Goal: Transaction & Acquisition: Register for event/course

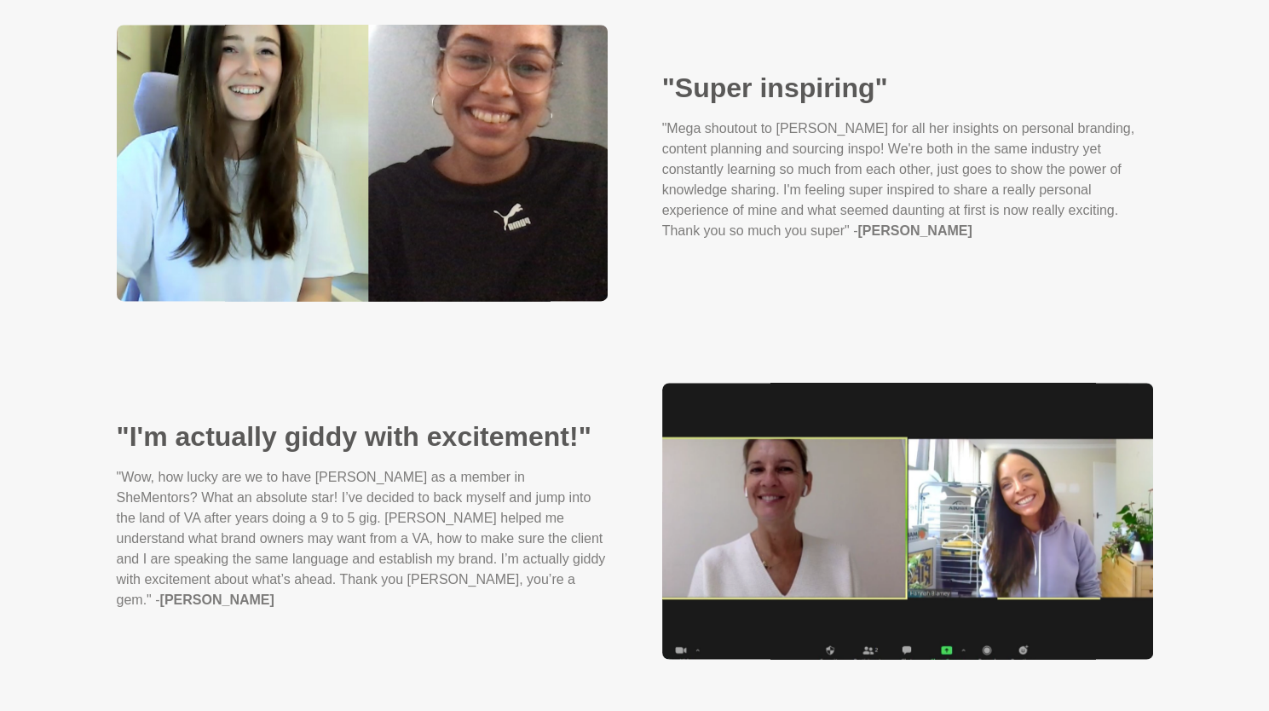
scroll to position [1619, 0]
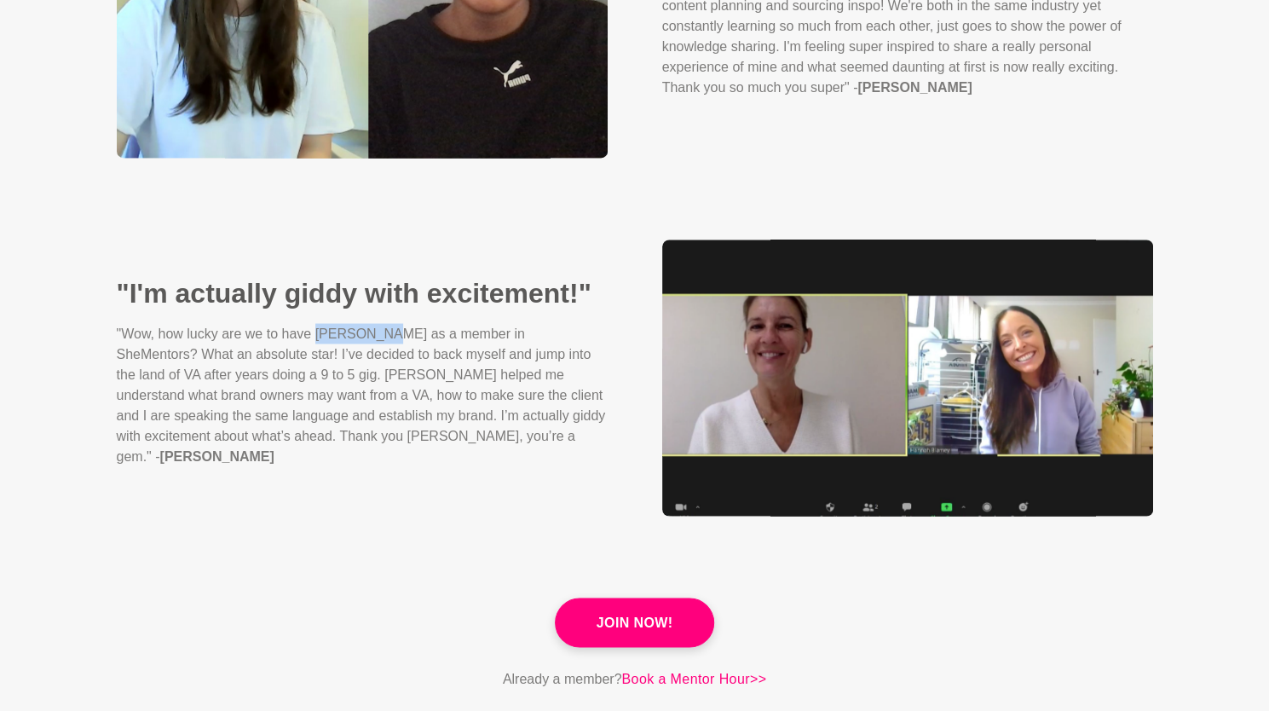
drag, startPoint x: 378, startPoint y: 342, endPoint x: 318, endPoint y: 344, distance: 60.6
click at [318, 344] on p ""Wow, how lucky are we to have [PERSON_NAME] as a member in SheMentors? What an…" at bounding box center [362, 394] width 491 height 143
copy p "[PERSON_NAME]"
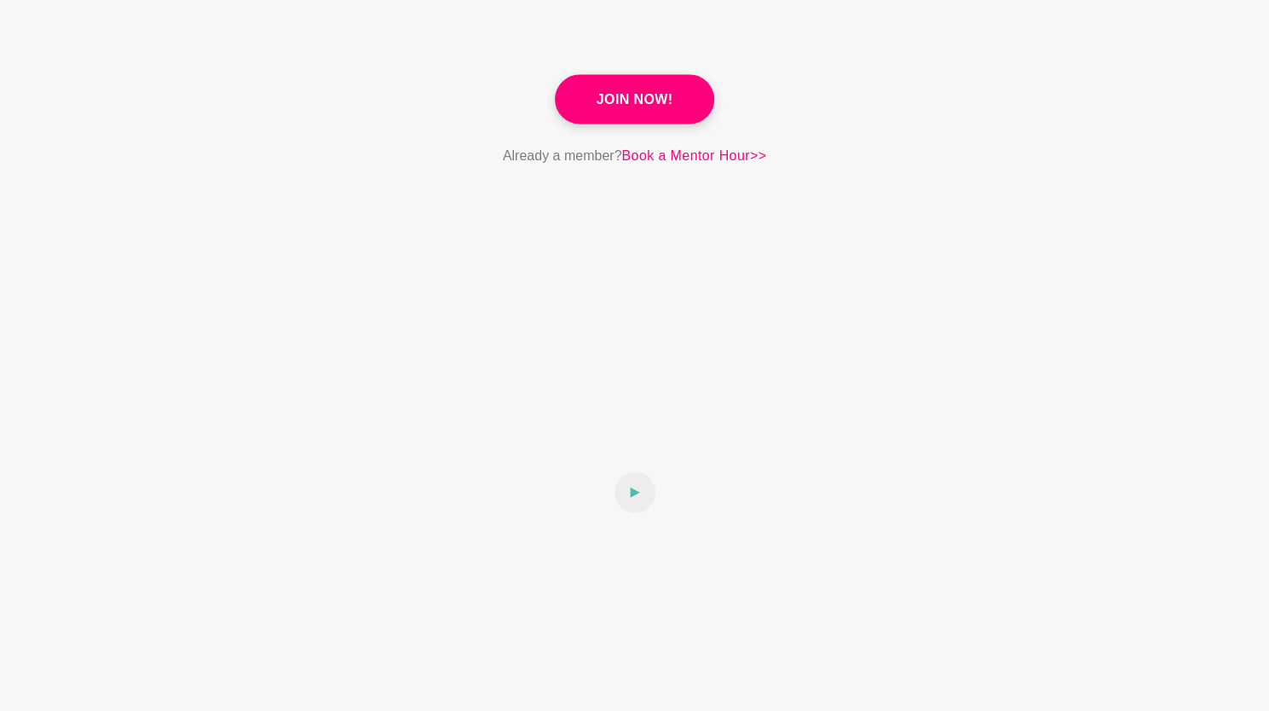
scroll to position [2216, 0]
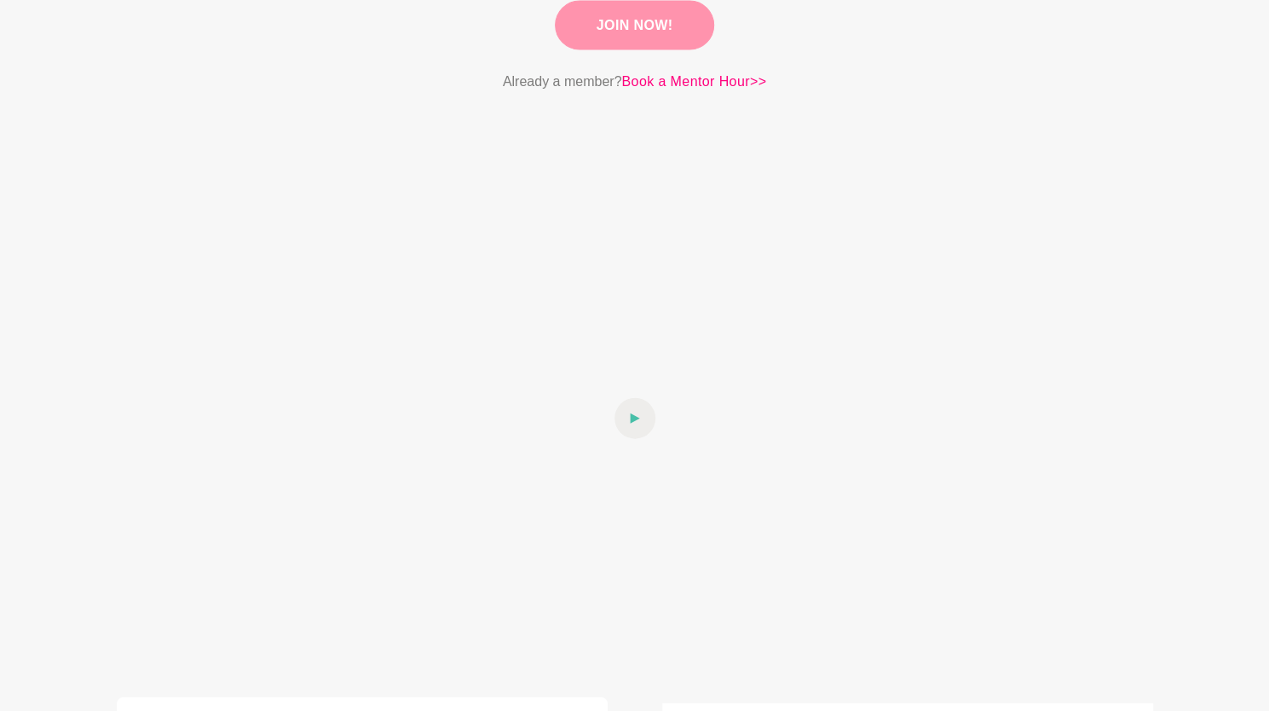
click at [637, 16] on link "Join Now!" at bounding box center [635, 25] width 160 height 49
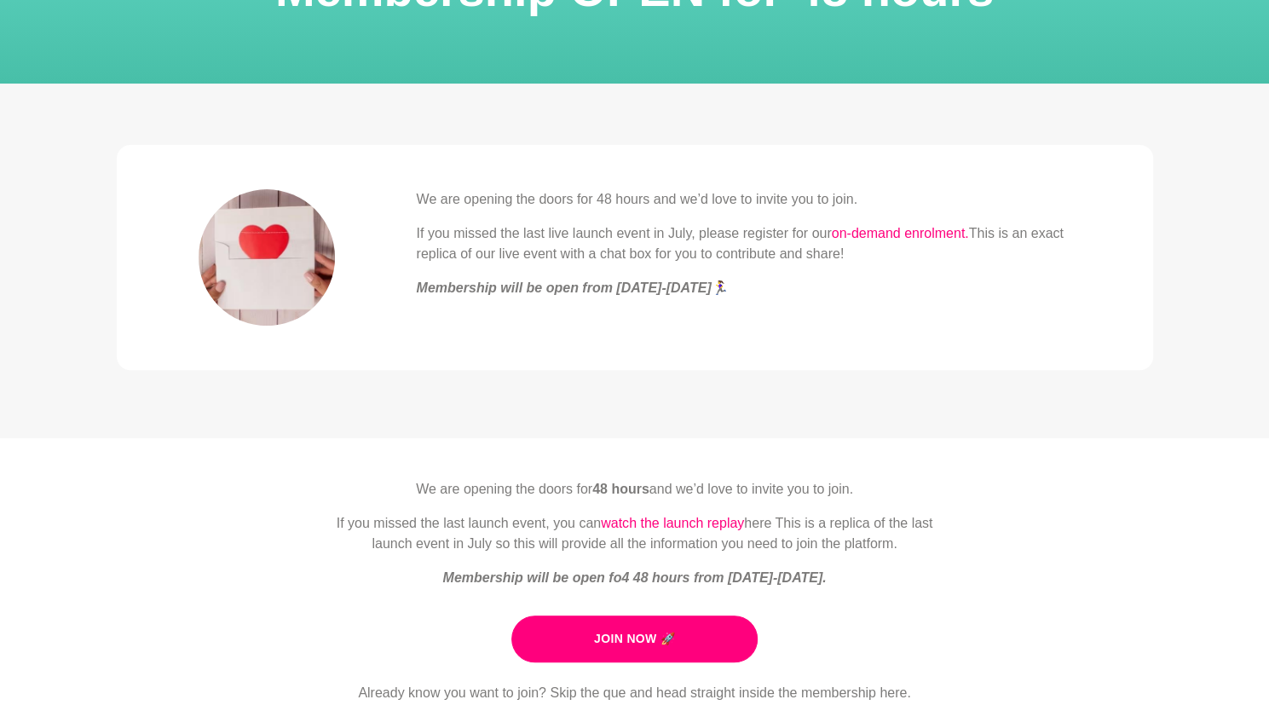
scroll to position [426, 0]
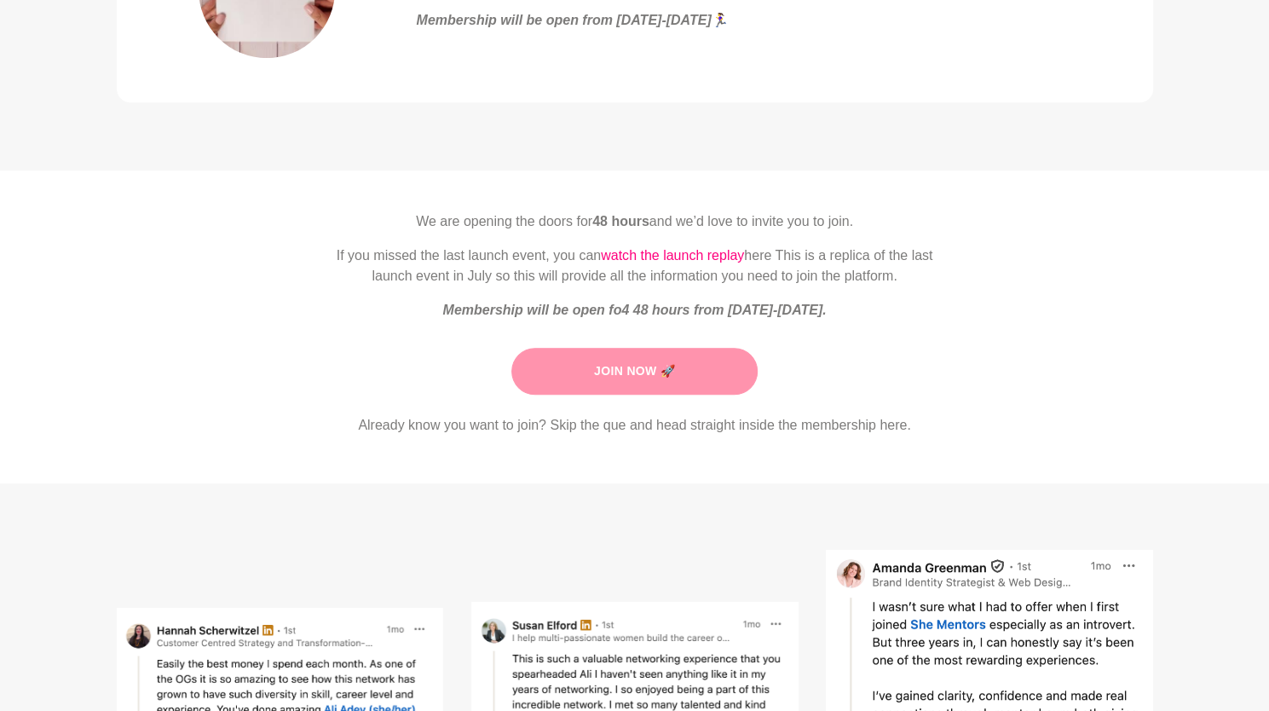
click at [672, 355] on link "Join Now 🚀" at bounding box center [634, 371] width 246 height 47
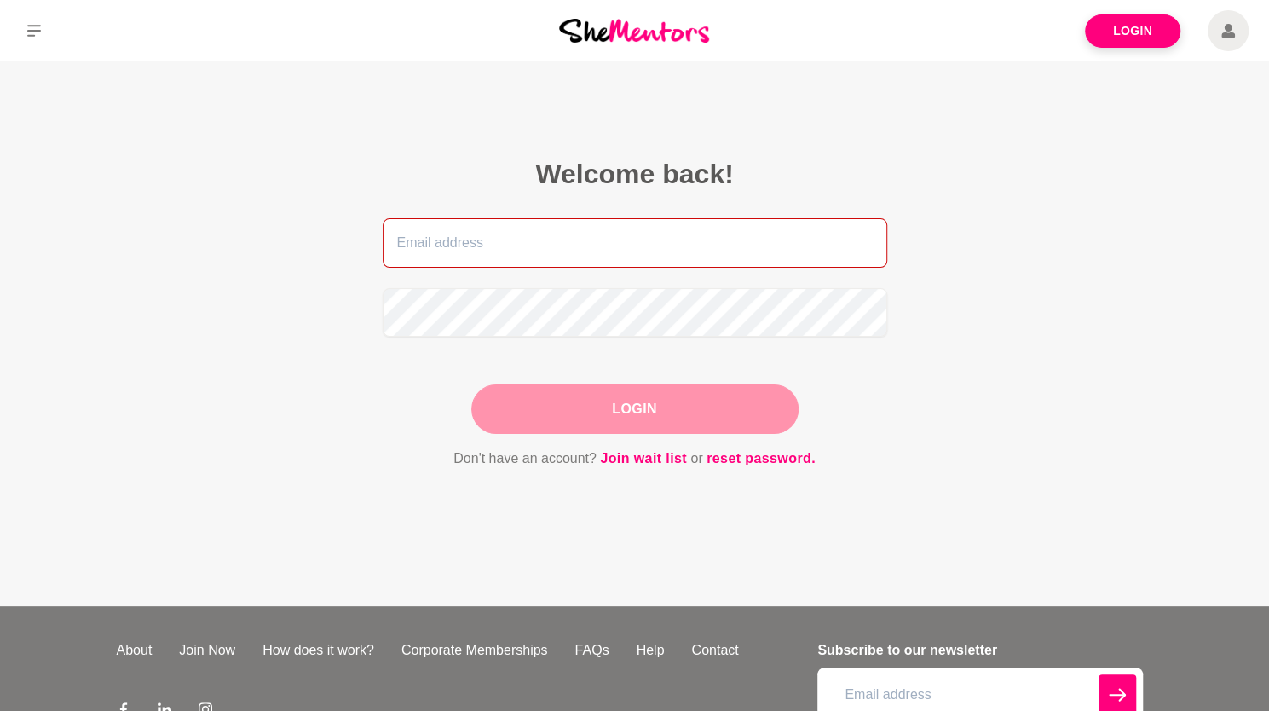
click at [491, 246] on input "email" at bounding box center [635, 242] width 504 height 49
type input "[EMAIL_ADDRESS][DOMAIN_NAME]"
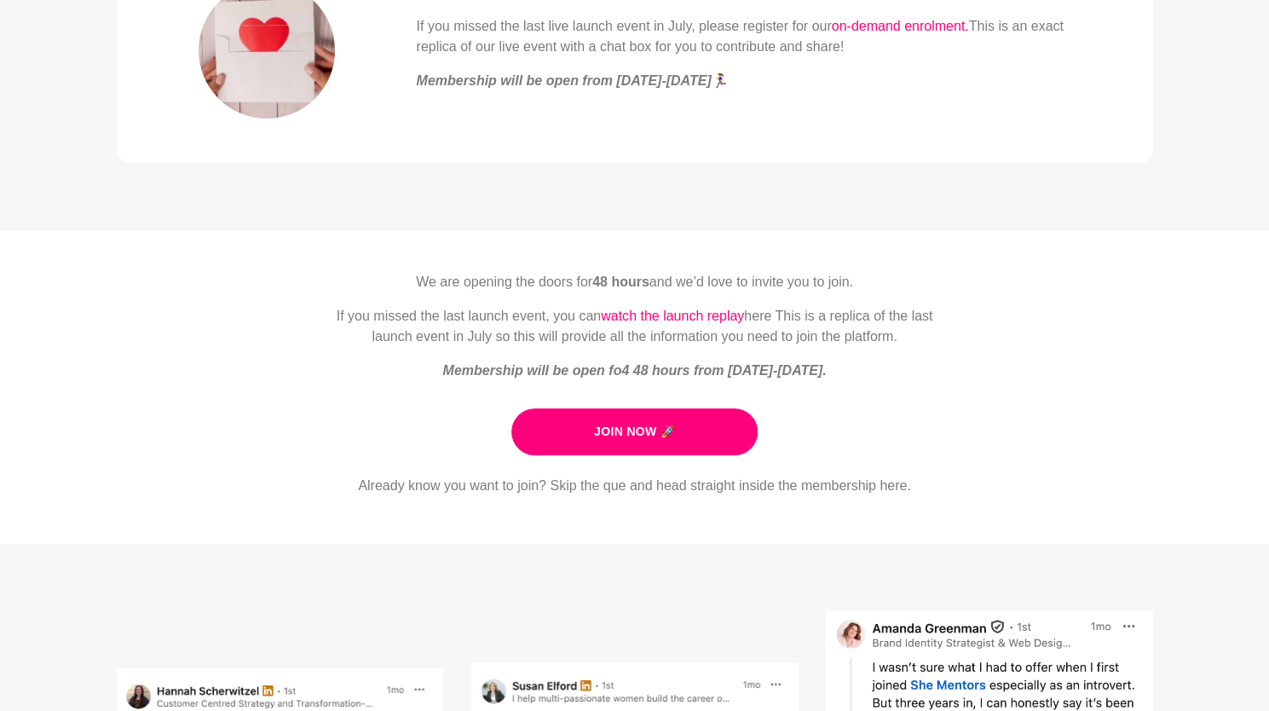
scroll to position [426, 0]
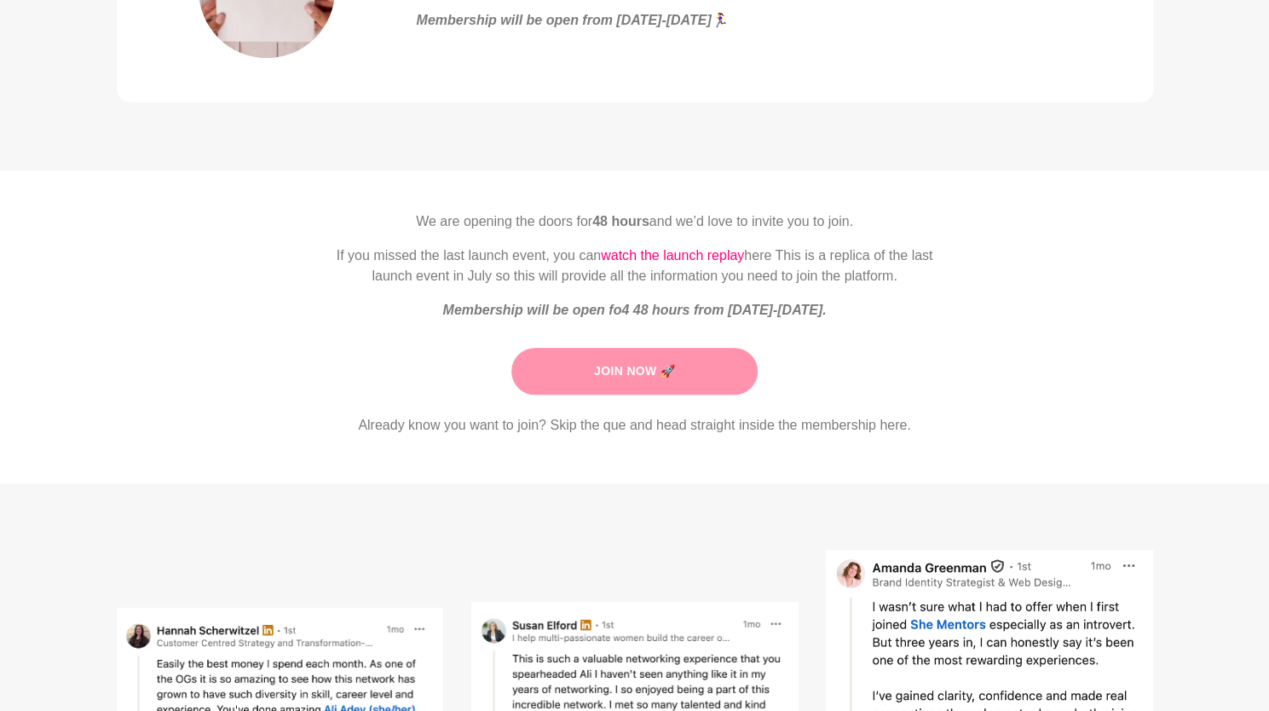
click at [680, 374] on link "Join Now 🚀" at bounding box center [634, 371] width 246 height 47
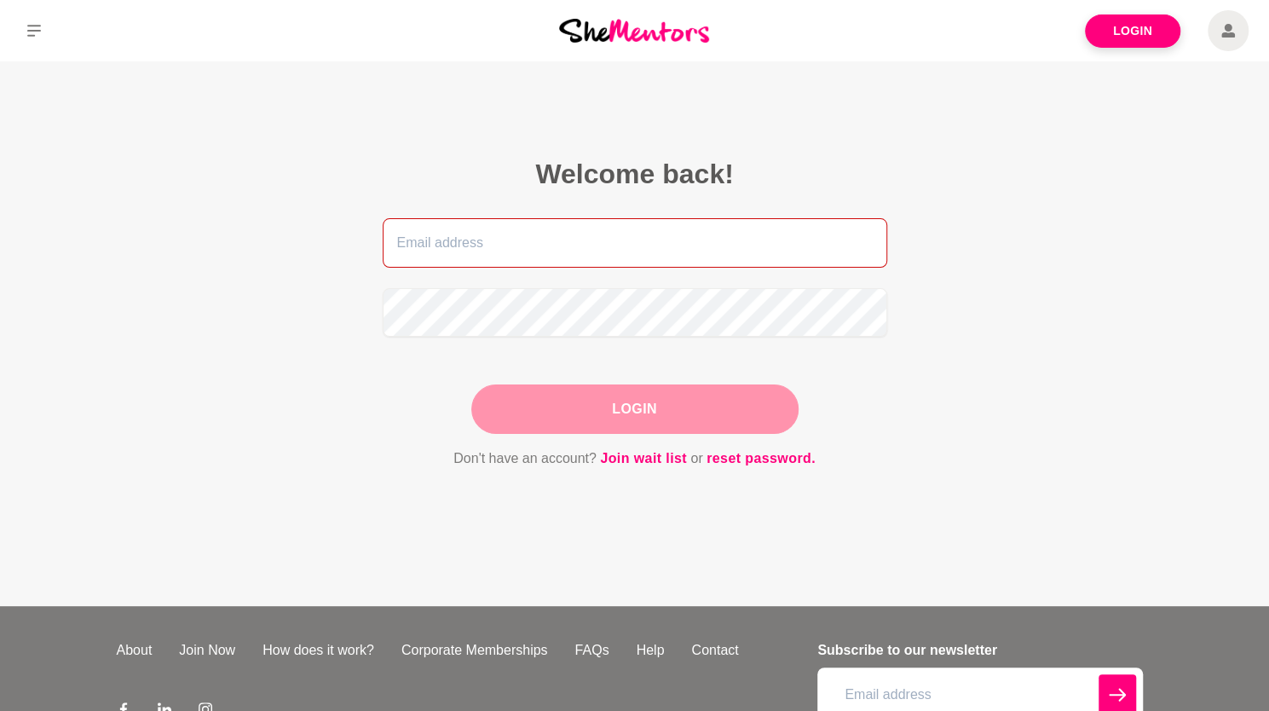
click at [498, 236] on input "email" at bounding box center [635, 242] width 504 height 49
type input "[EMAIL_ADDRESS][DOMAIN_NAME]"
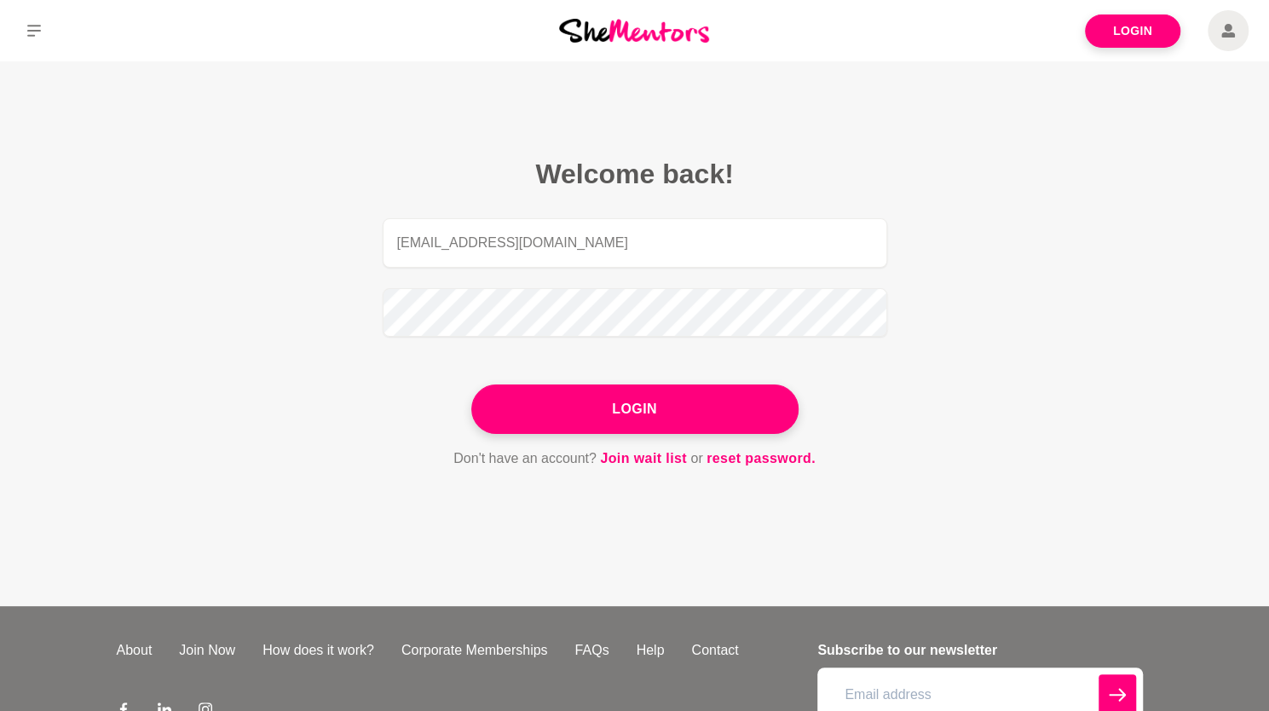
click at [568, 383] on form "[EMAIL_ADDRESS][DOMAIN_NAME] Login Don't have an account? Join wait list or res…" at bounding box center [635, 343] width 504 height 251
drag, startPoint x: 579, startPoint y: 396, endPoint x: 602, endPoint y: 393, distance: 23.3
click at [579, 396] on button "Login" at bounding box center [634, 408] width 327 height 49
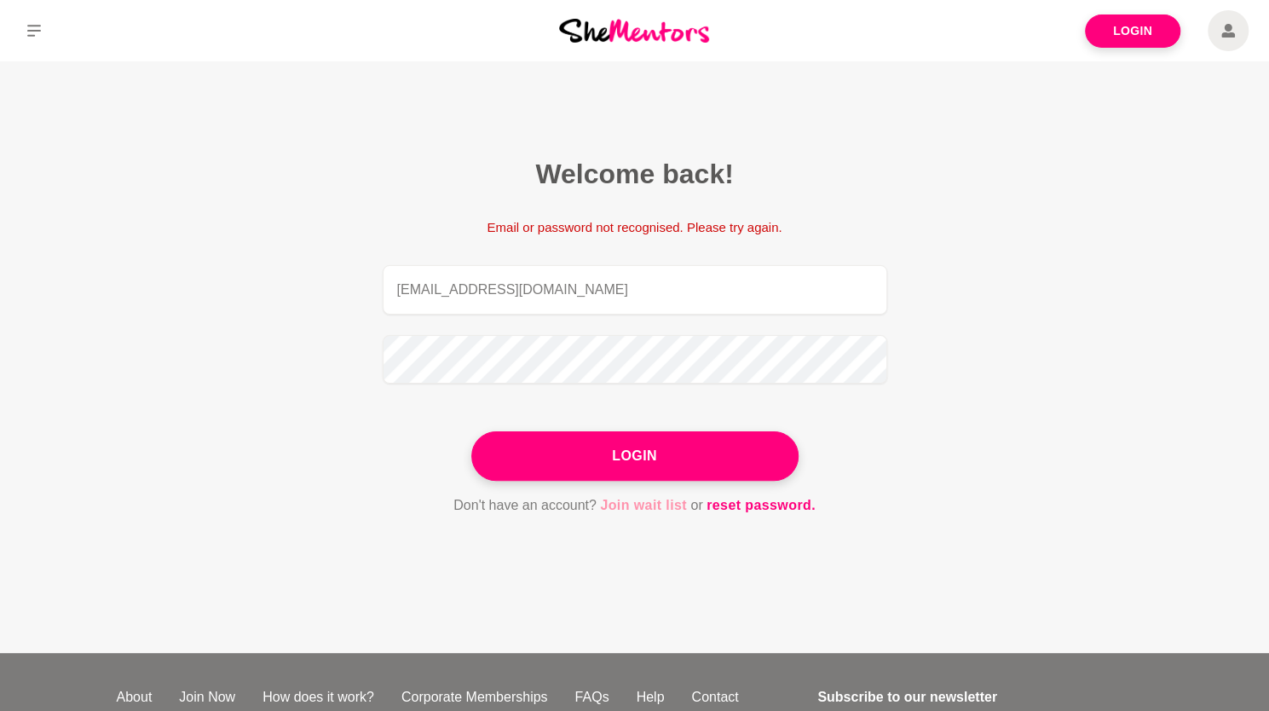
click at [649, 504] on link "Join wait list" at bounding box center [643, 505] width 87 height 22
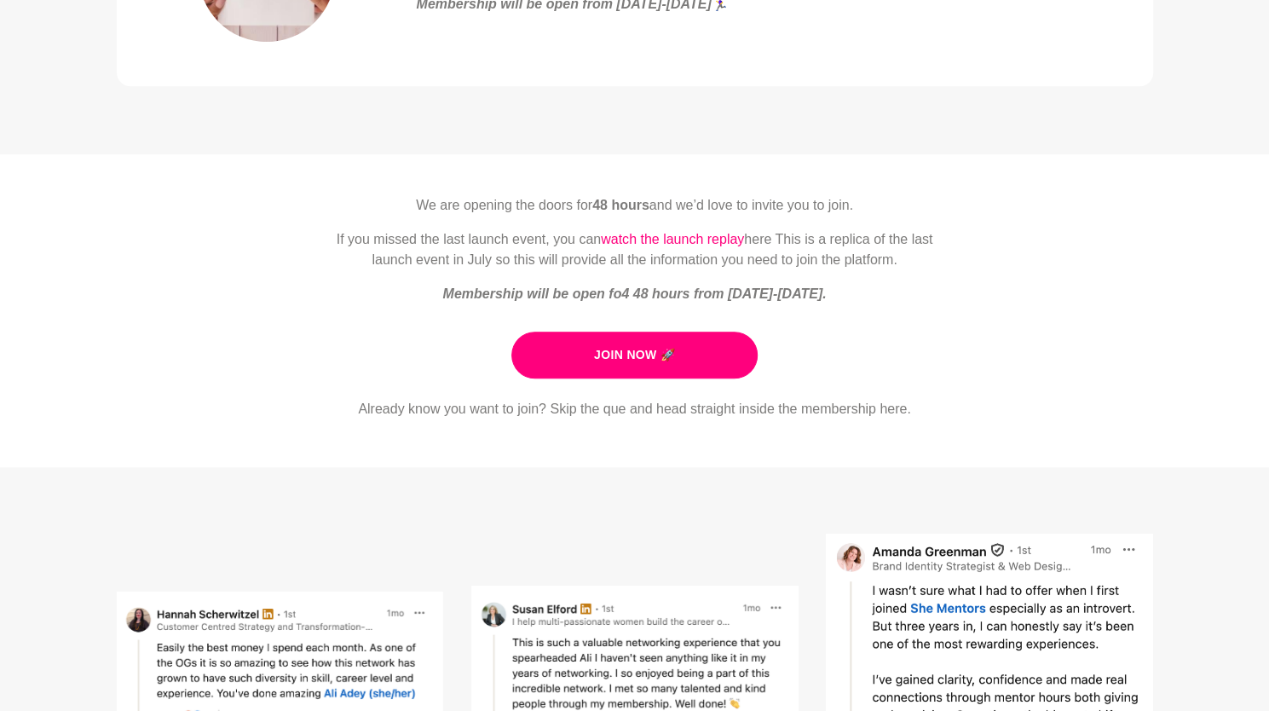
scroll to position [170, 0]
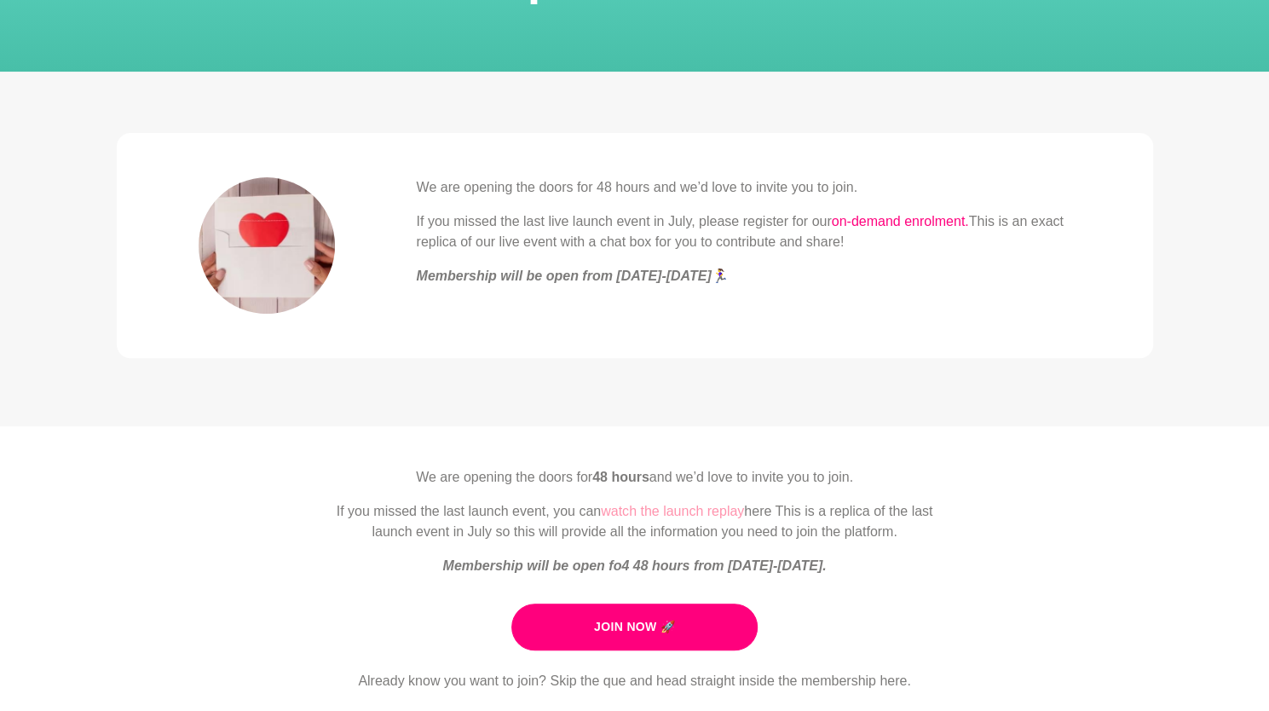
click at [700, 516] on link "watch the launch replay" at bounding box center [672, 511] width 143 height 14
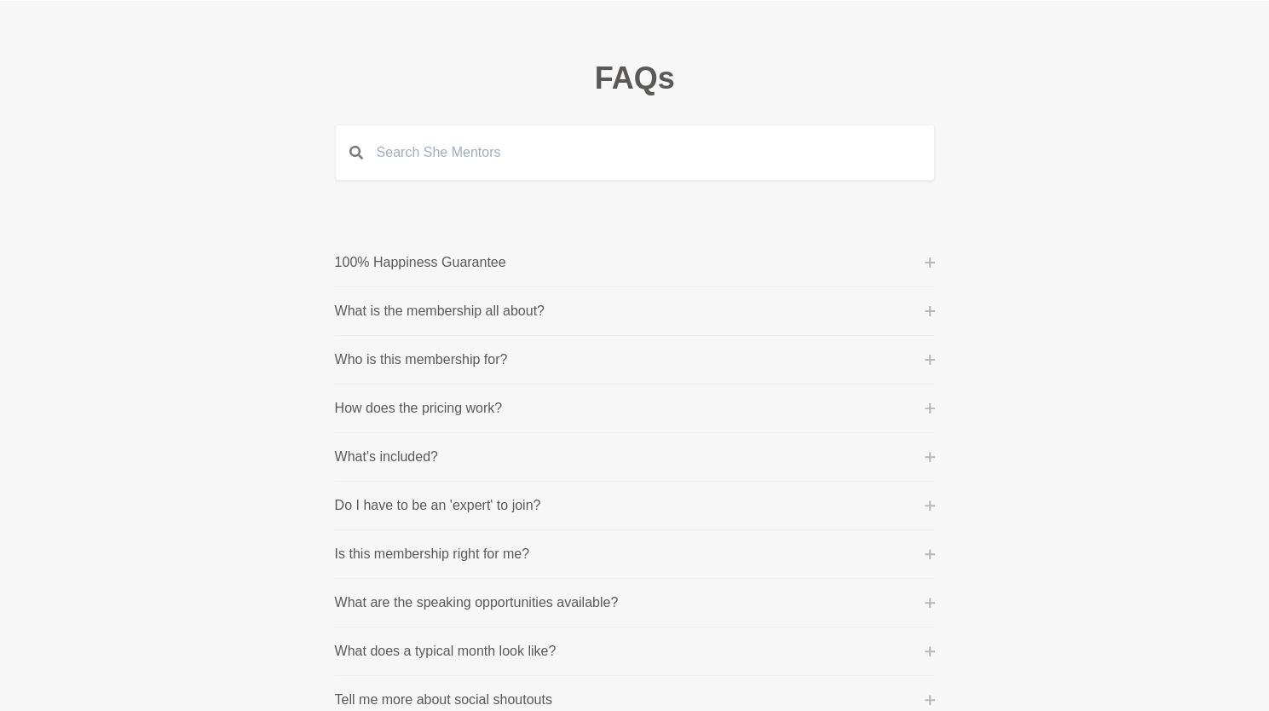
scroll to position [85, 0]
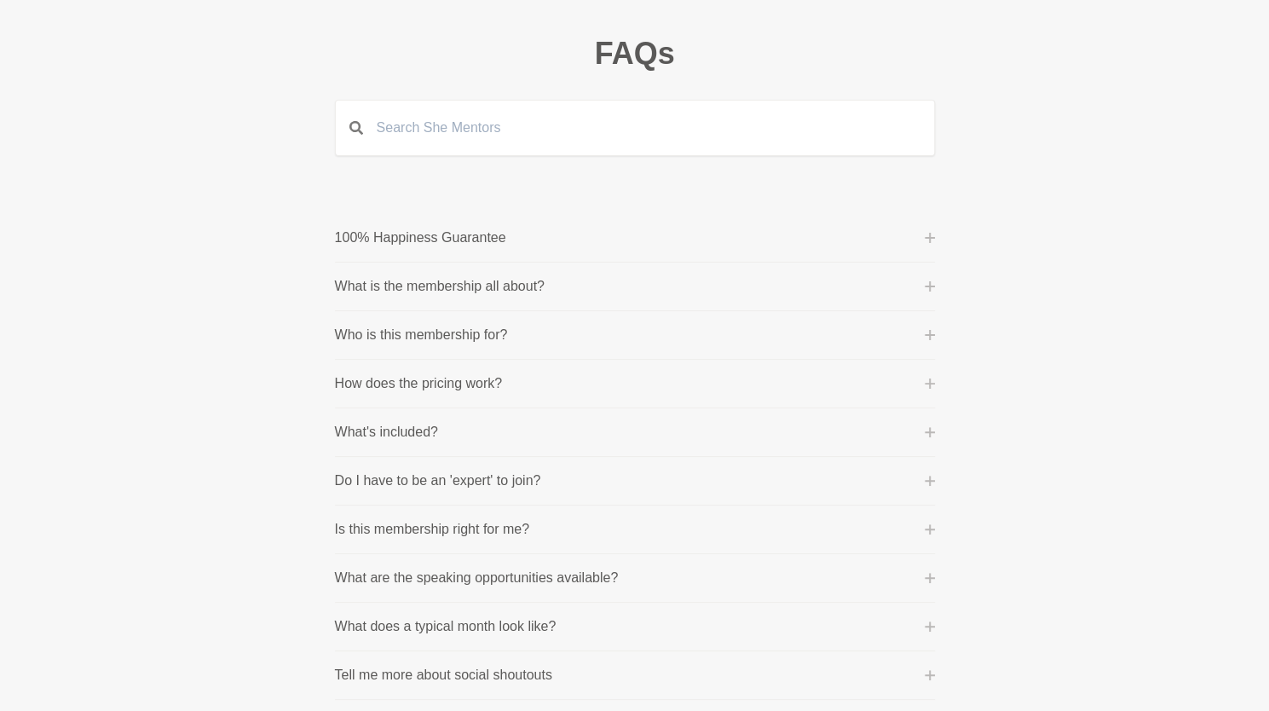
click at [920, 381] on button "How does the pricing work?" at bounding box center [635, 383] width 600 height 20
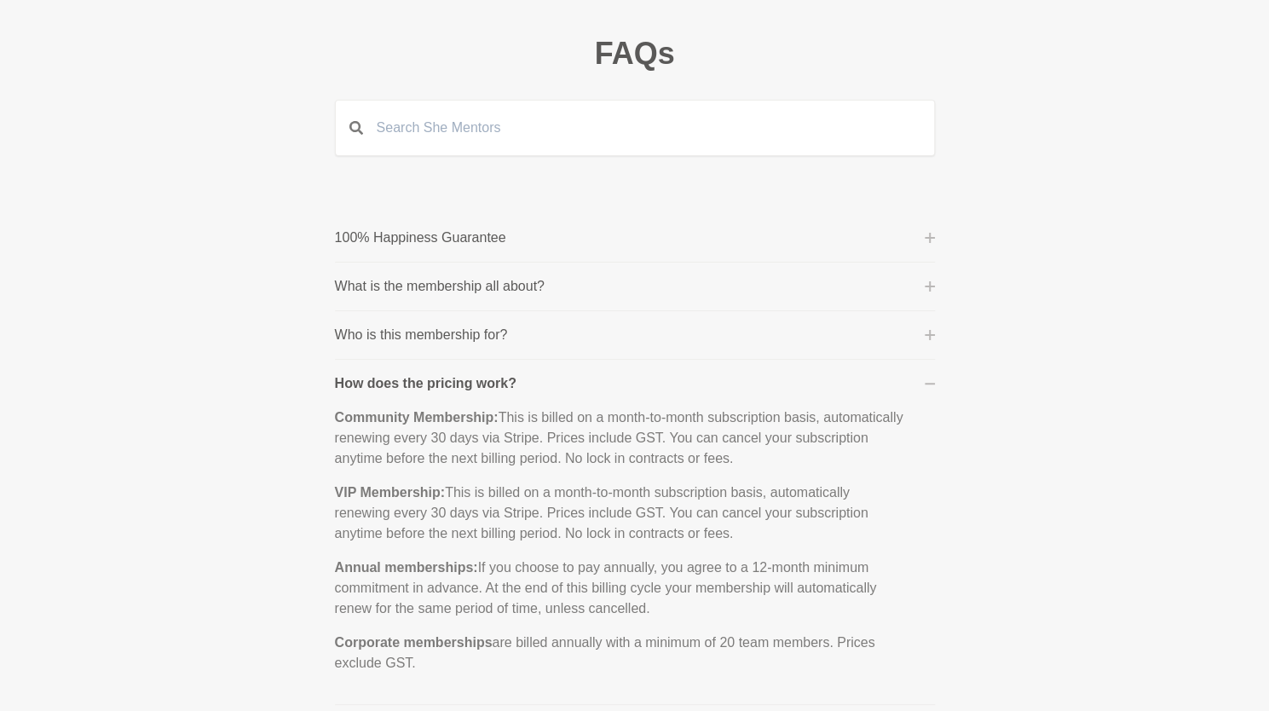
click at [920, 382] on button "How does the pricing work?" at bounding box center [635, 383] width 600 height 20
